Goal: Information Seeking & Learning: Find specific fact

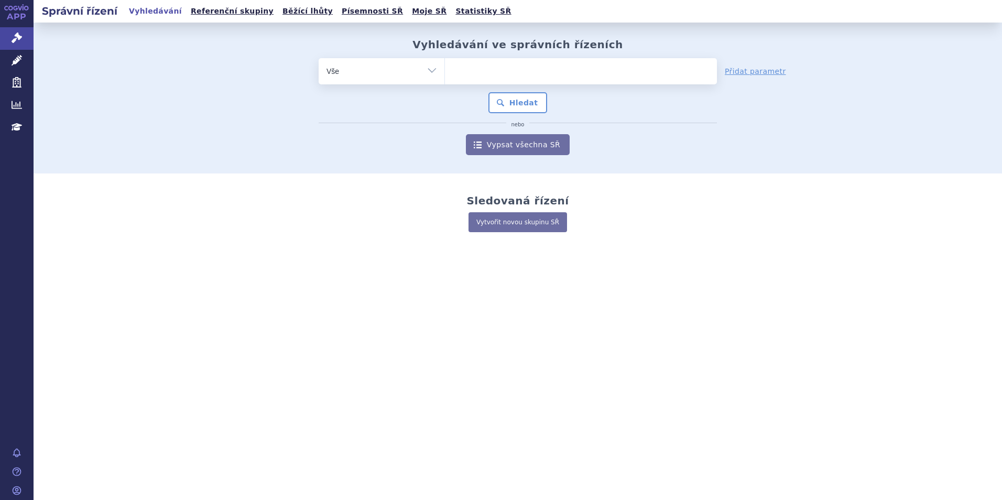
click at [499, 68] on ul at bounding box center [581, 69] width 272 height 22
click at [445, 68] on select at bounding box center [444, 71] width 1 height 26
click at [20, 59] on icon at bounding box center [17, 60] width 10 height 10
click at [16, 63] on icon at bounding box center [17, 60] width 10 height 10
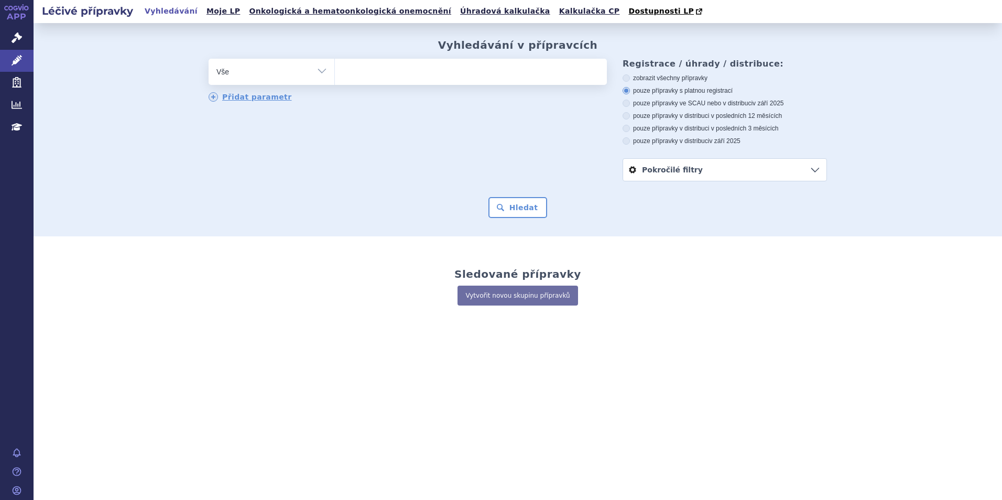
click at [416, 66] on ul at bounding box center [471, 70] width 272 height 22
click at [335, 66] on select at bounding box center [334, 71] width 1 height 26
click at [415, 74] on ul at bounding box center [471, 70] width 272 height 22
click at [335, 74] on select at bounding box center [334, 71] width 1 height 26
click at [370, 75] on ul at bounding box center [471, 70] width 272 height 22
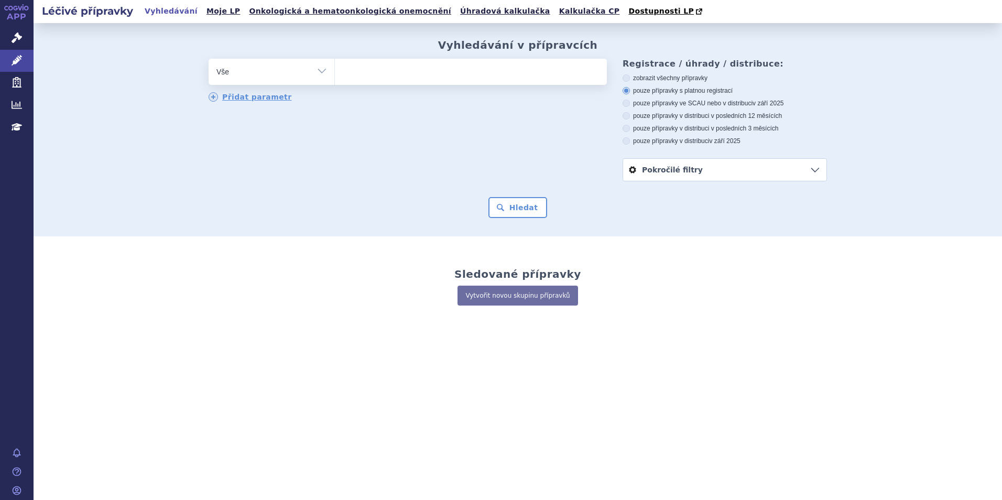
click at [335, 75] on select at bounding box center [334, 71] width 1 height 26
click at [370, 72] on ul at bounding box center [471, 70] width 272 height 22
click at [335, 72] on select at bounding box center [334, 71] width 1 height 26
click at [370, 72] on ul at bounding box center [471, 70] width 272 height 22
click at [335, 72] on select at bounding box center [334, 71] width 1 height 26
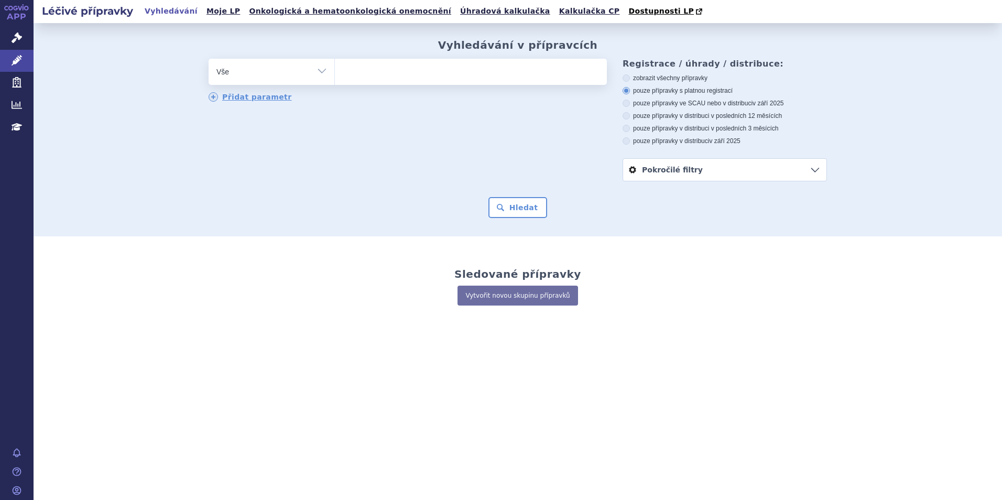
click at [368, 74] on ul at bounding box center [471, 70] width 272 height 22
click at [335, 74] on select at bounding box center [334, 71] width 1 height 26
type input "pro"
type input "prol"
type input "prolia"
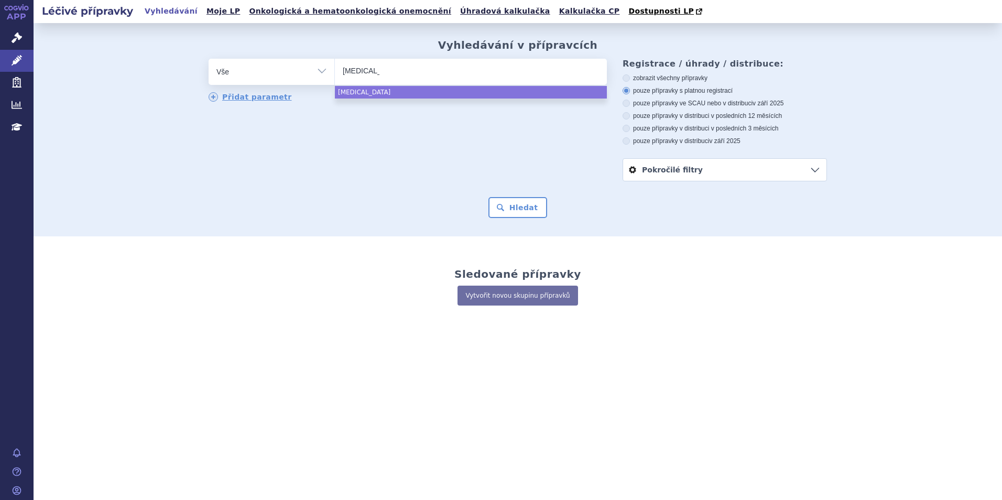
select select "prolia"
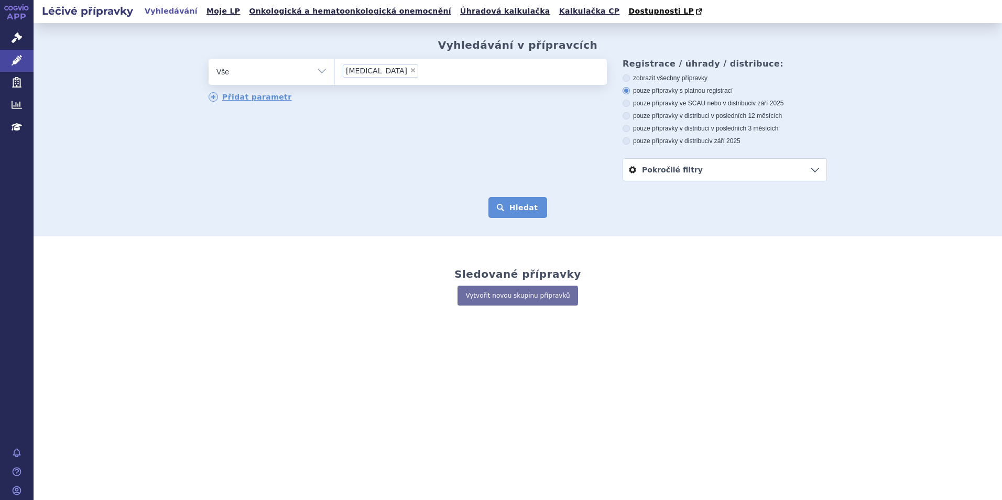
click at [512, 205] on button "Hledat" at bounding box center [517, 207] width 59 height 21
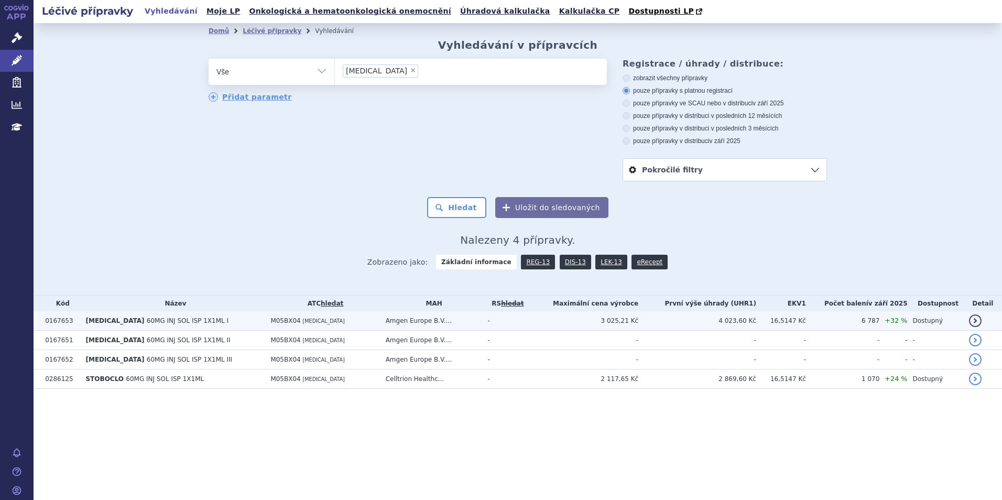
click at [155, 320] on span "60MG INJ SOL ISP 1X1ML I" at bounding box center [188, 320] width 82 height 7
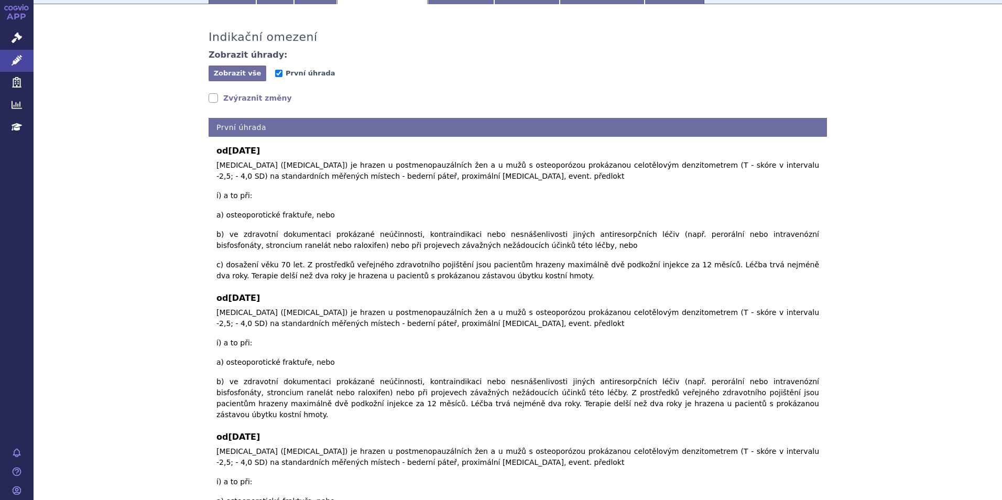
scroll to position [56, 0]
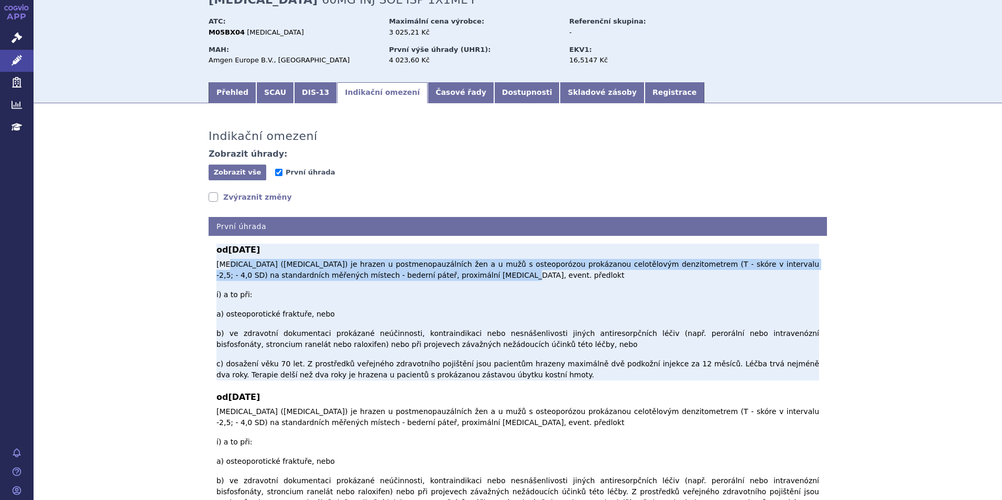
drag, startPoint x: 224, startPoint y: 265, endPoint x: 752, endPoint y: 275, distance: 527.3
click at [752, 275] on p "[MEDICAL_DATA] ([MEDICAL_DATA]) je hrazen u postmenopauzálních žen a u mužů s o…" at bounding box center [517, 320] width 603 height 122
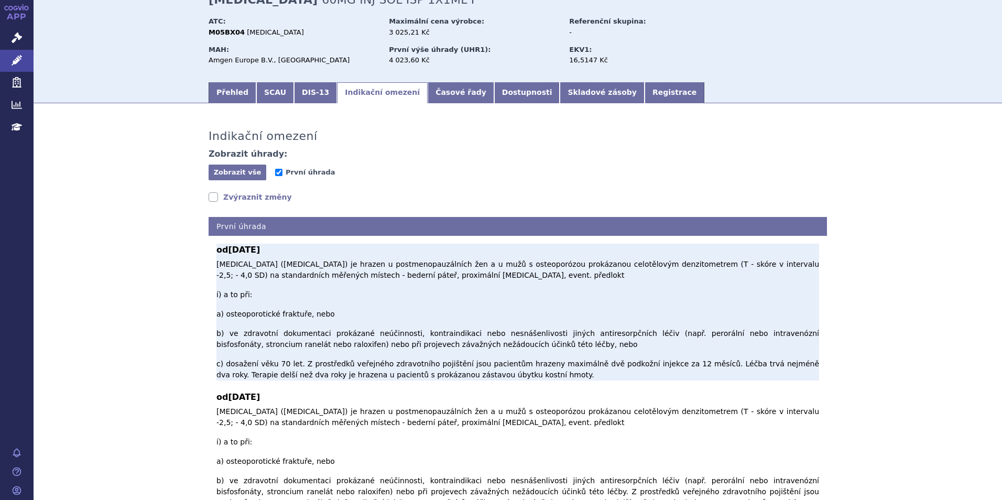
drag, startPoint x: 752, startPoint y: 275, endPoint x: 547, endPoint y: 294, distance: 205.3
click at [547, 294] on p "[MEDICAL_DATA] ([MEDICAL_DATA]) je hrazen u postmenopauzálních žen a u mužů s o…" at bounding box center [517, 320] width 603 height 122
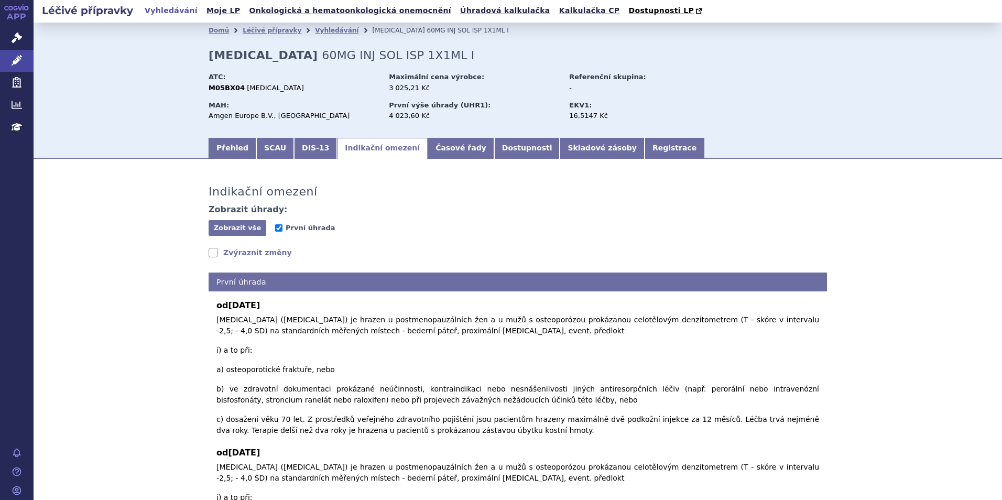
scroll to position [0, 0]
